Goal: Task Accomplishment & Management: Manage account settings

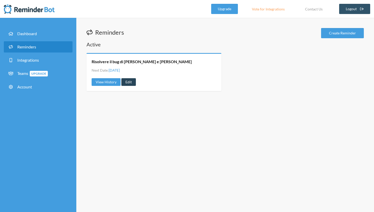
click at [125, 82] on link "Edit" at bounding box center [128, 82] width 15 height 8
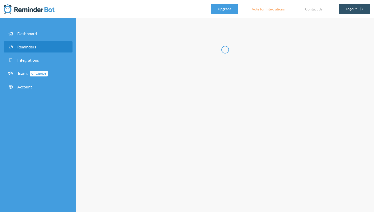
type input "Risolvere il bug di [PERSON_NAME] e [PERSON_NAME]"
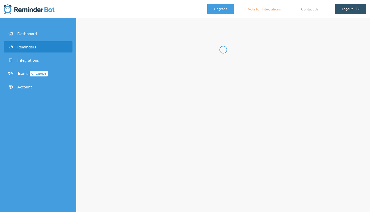
select select "15:00:00"
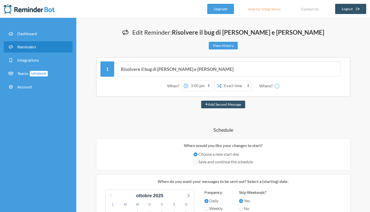
select select "spaces/AAQA_uAwitc"
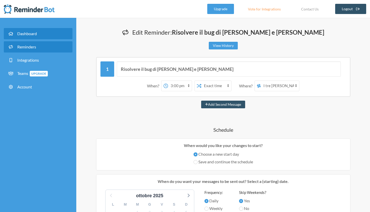
click at [31, 30] on link "Dashboard" at bounding box center [38, 33] width 69 height 11
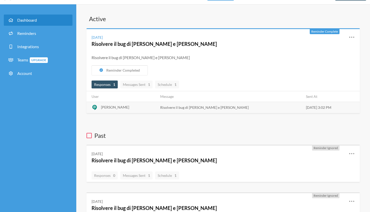
scroll to position [14, 0]
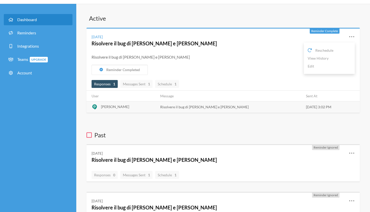
click at [353, 35] on icon at bounding box center [352, 37] width 6 height 6
click at [318, 63] on link "Edit" at bounding box center [329, 66] width 43 height 8
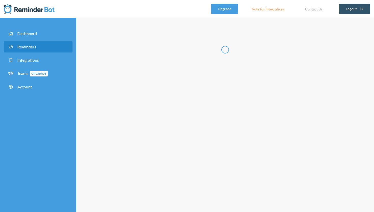
type input "Risolvere il bug di [PERSON_NAME] e [PERSON_NAME]"
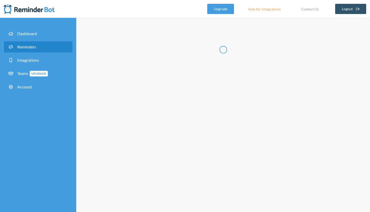
select select "15:00:00"
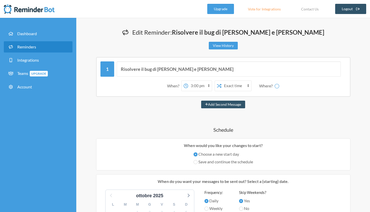
select select "spaces/AAQA_uAwitc"
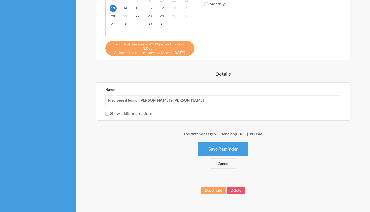
scroll to position [225, 0]
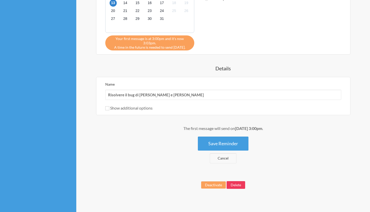
click at [238, 181] on button "Delete" at bounding box center [236, 185] width 19 height 8
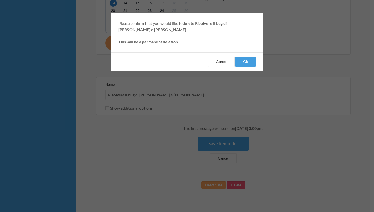
click at [243, 70] on div "Cancel Ok" at bounding box center [187, 61] width 153 height 18
click at [245, 66] on button "Ok" at bounding box center [245, 62] width 20 height 10
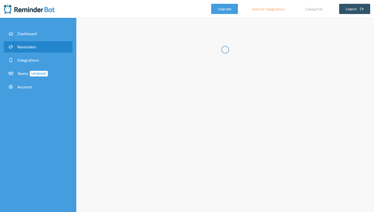
select select "10:30:00"
select select "11:30:00"
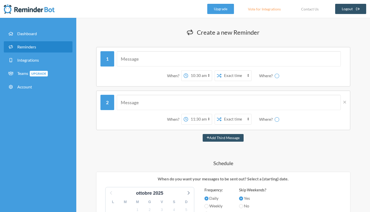
select select "spaces/AAQA_uAwitc"
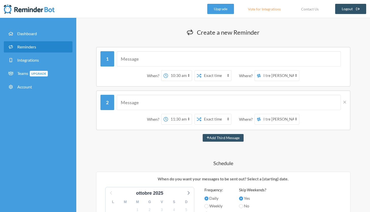
scroll to position [202, 0]
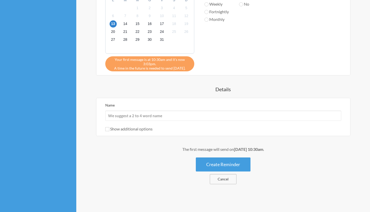
click at [213, 177] on link "Cancel" at bounding box center [223, 179] width 27 height 10
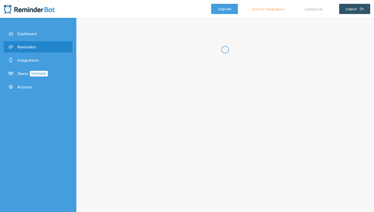
select select "09:30:00"
select select "10:30:00"
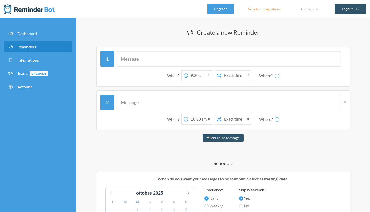
select select "spaces/AAQA_uAwitc"
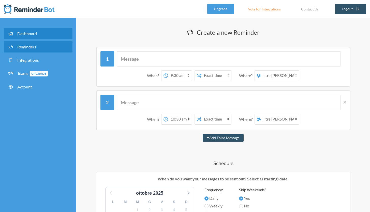
click at [35, 31] on link "Dashboard" at bounding box center [38, 33] width 69 height 11
